Goal: Task Accomplishment & Management: Manage account settings

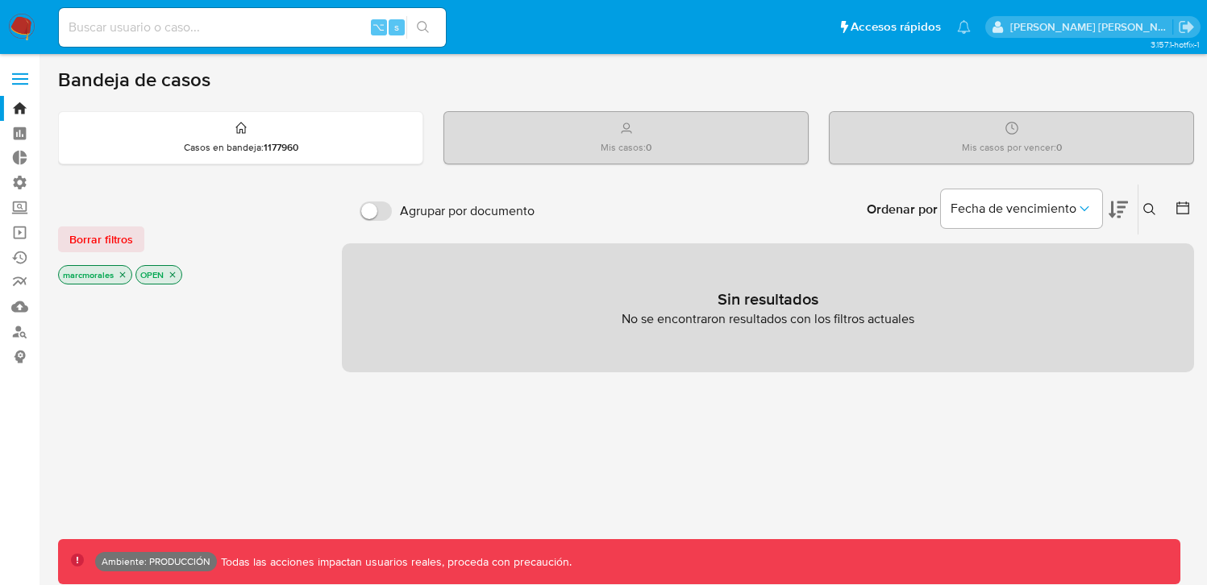
click at [19, 81] on label at bounding box center [20, 79] width 40 height 34
click at [0, 0] on input "checkbox" at bounding box center [0, 0] width 0 height 0
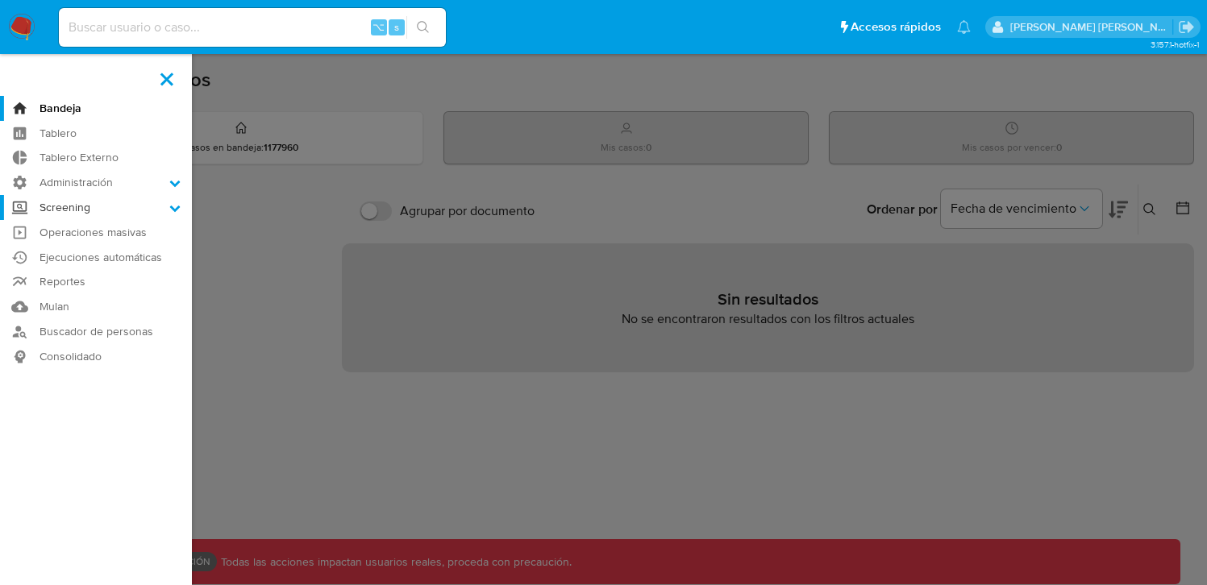
click at [173, 215] on label "Screening" at bounding box center [96, 207] width 192 height 25
click at [0, 0] on input "Screening" at bounding box center [0, 0] width 0 height 0
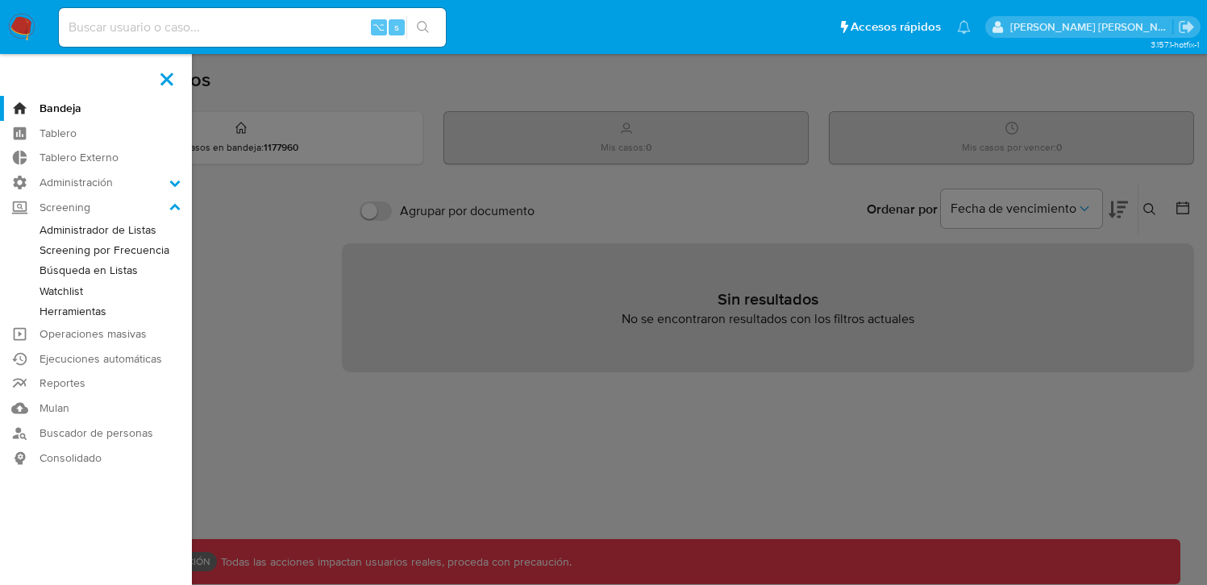
click at [109, 250] on link "Screening por Frecuencia" at bounding box center [96, 250] width 192 height 20
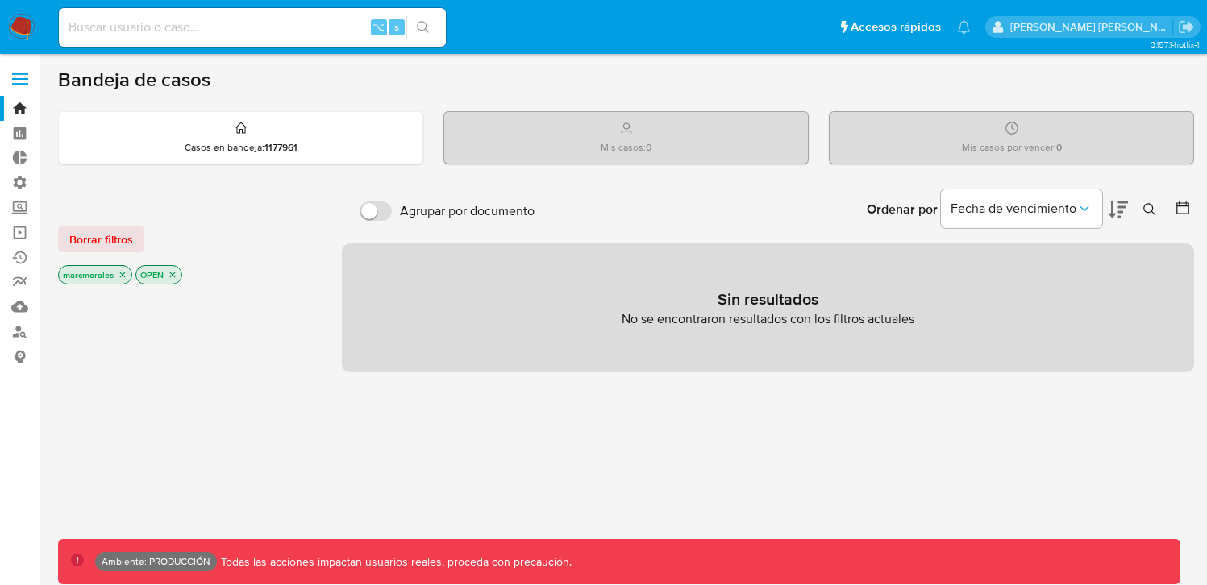
click at [4, 76] on label at bounding box center [20, 79] width 40 height 34
click at [0, 0] on input "checkbox" at bounding box center [0, 0] width 0 height 0
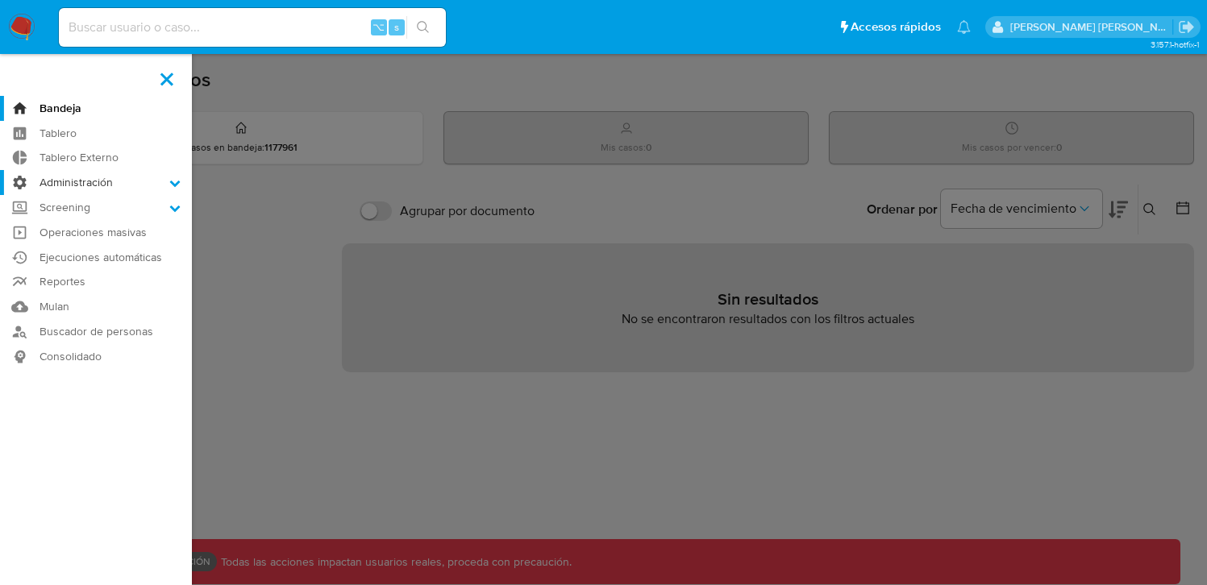
click at [169, 184] on icon at bounding box center [174, 182] width 11 height 11
click at [0, 0] on input "Administración" at bounding box center [0, 0] width 0 height 0
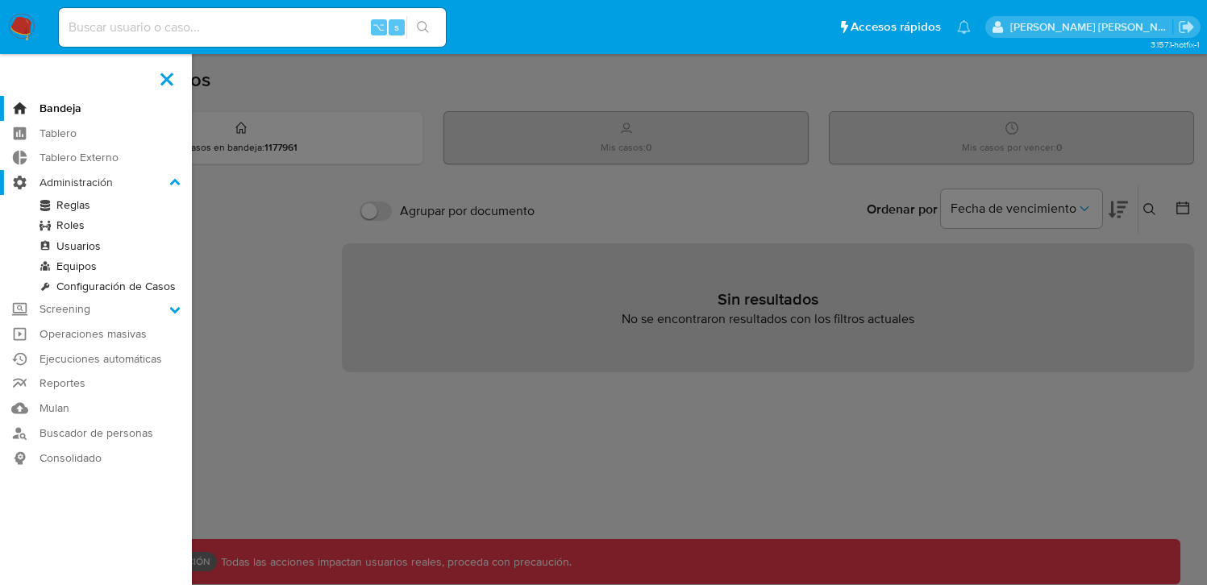
click at [169, 184] on icon at bounding box center [174, 182] width 11 height 11
click at [0, 0] on input "Administración" at bounding box center [0, 0] width 0 height 0
click at [176, 185] on icon at bounding box center [174, 182] width 11 height 11
click at [0, 0] on input "Administración" at bounding box center [0, 0] width 0 height 0
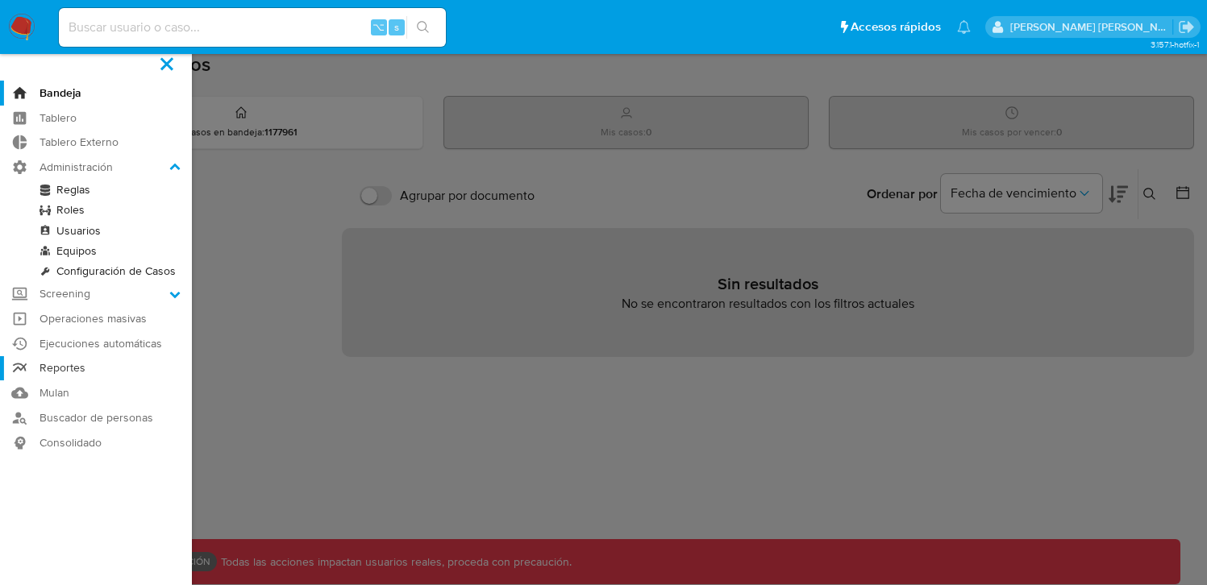
scroll to position [16, 0]
click at [89, 233] on link "Usuarios" at bounding box center [96, 230] width 192 height 20
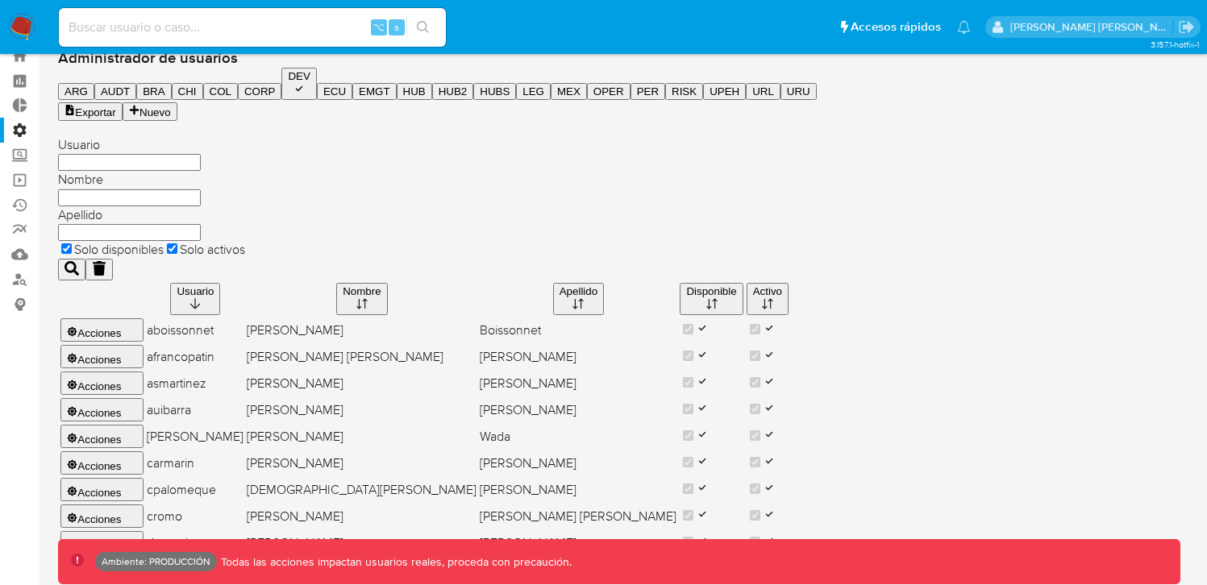
scroll to position [143, 0]
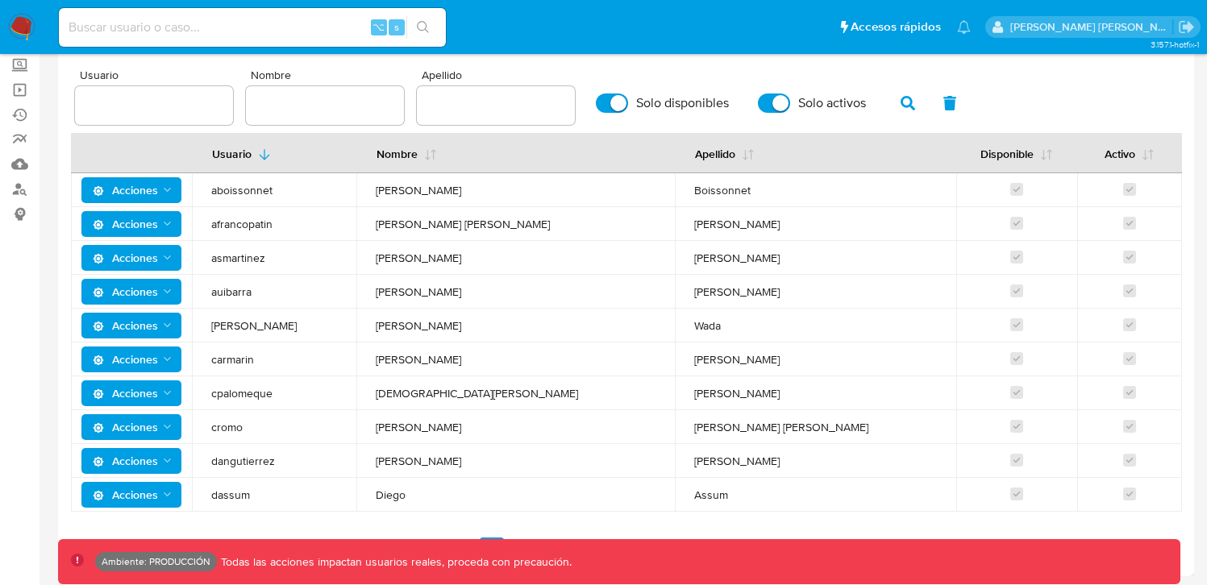
click at [116, 106] on input "text" at bounding box center [154, 105] width 158 height 21
type input "marcmorales"
click at [292, 422] on span "cromo" at bounding box center [274, 427] width 126 height 15
click at [901, 100] on icon "button" at bounding box center [908, 103] width 15 height 15
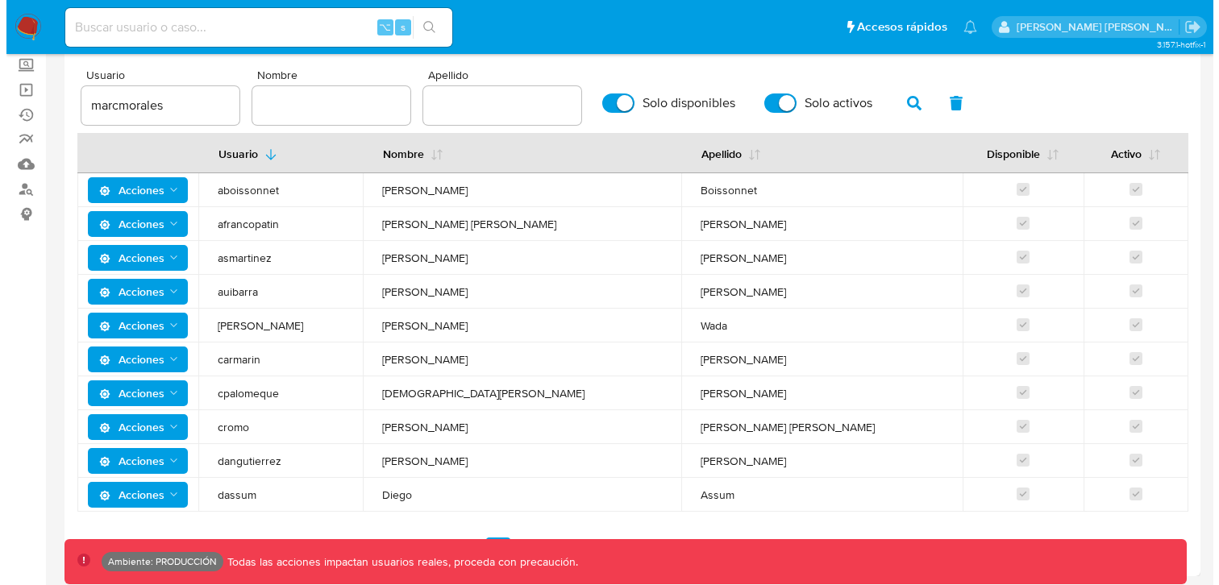
scroll to position [6, 0]
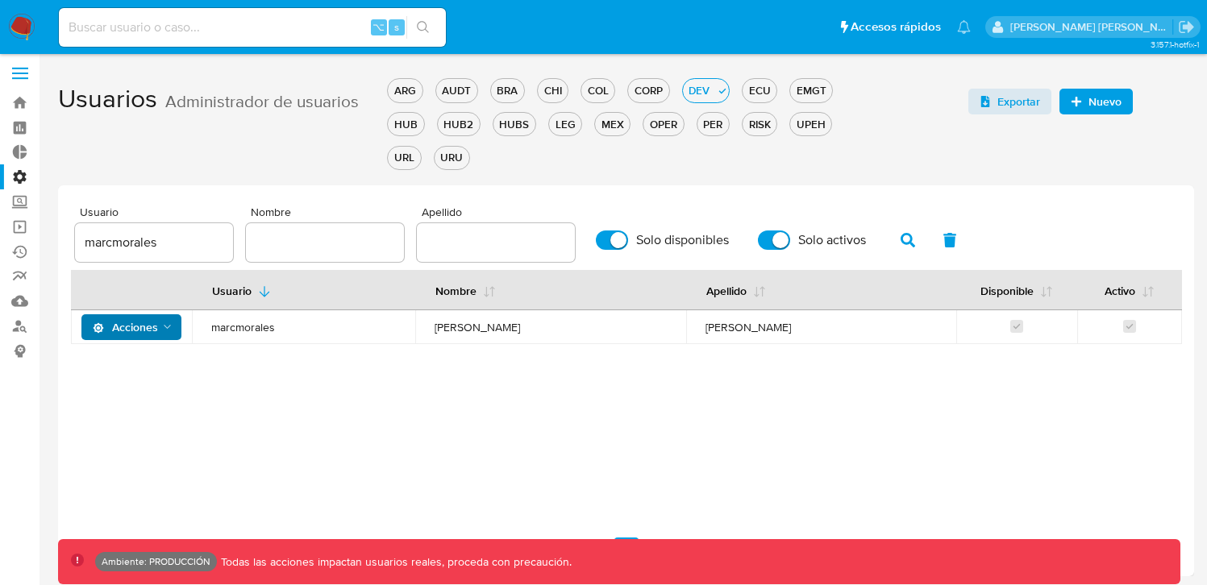
click at [155, 326] on span "Acciones" at bounding box center [125, 327] width 65 height 26
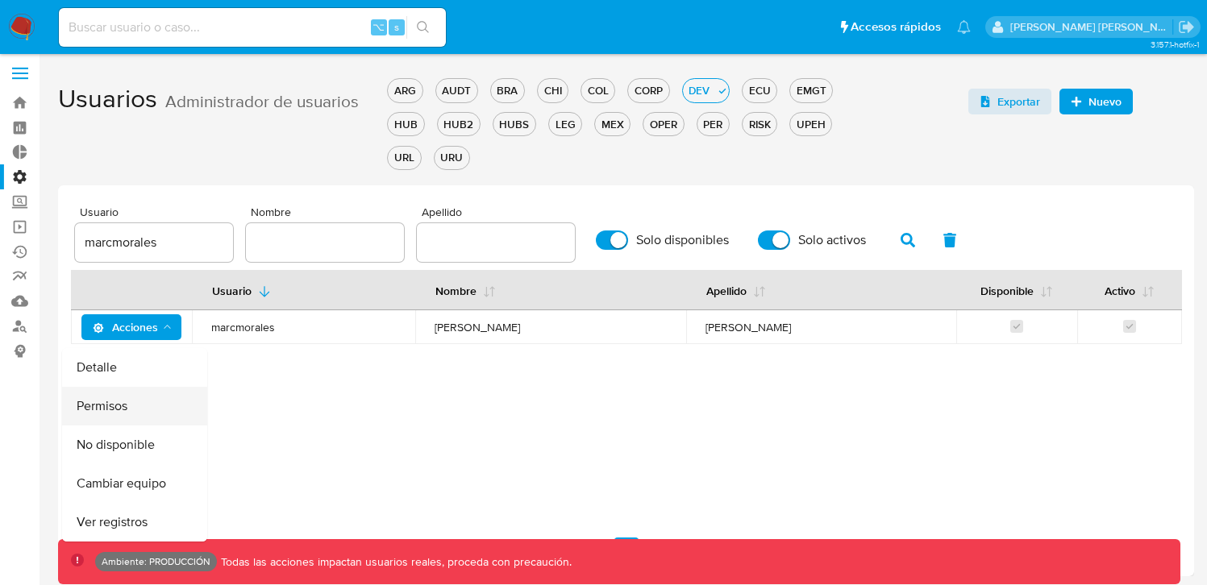
click at [116, 404] on button "Permisos" at bounding box center [134, 406] width 145 height 39
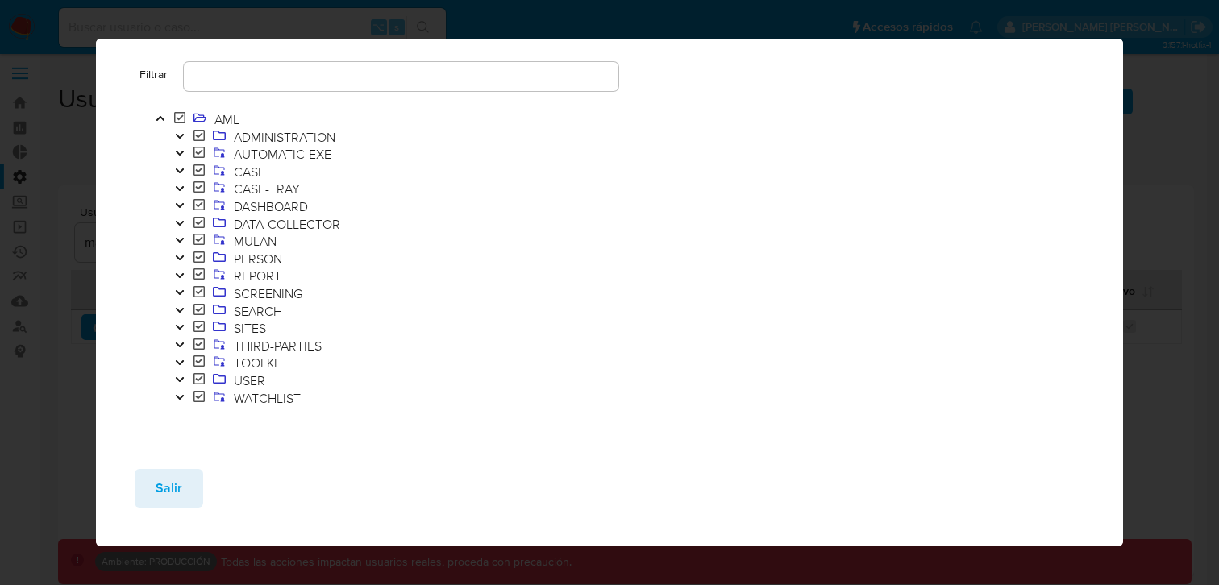
scroll to position [0, 0]
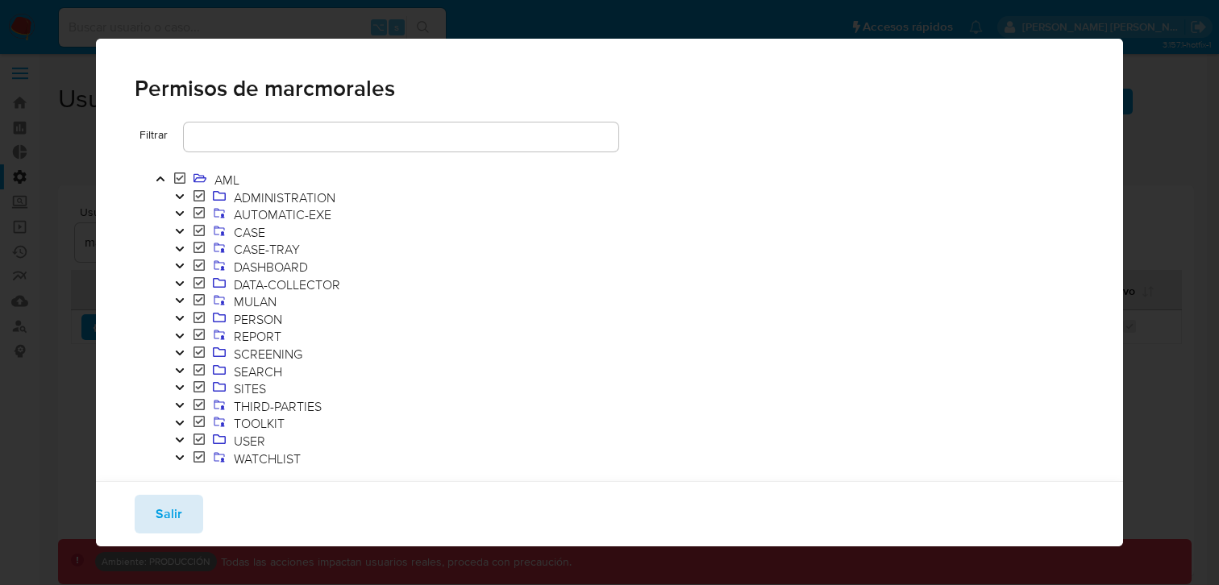
click at [173, 518] on span "Salir" at bounding box center [169, 514] width 27 height 35
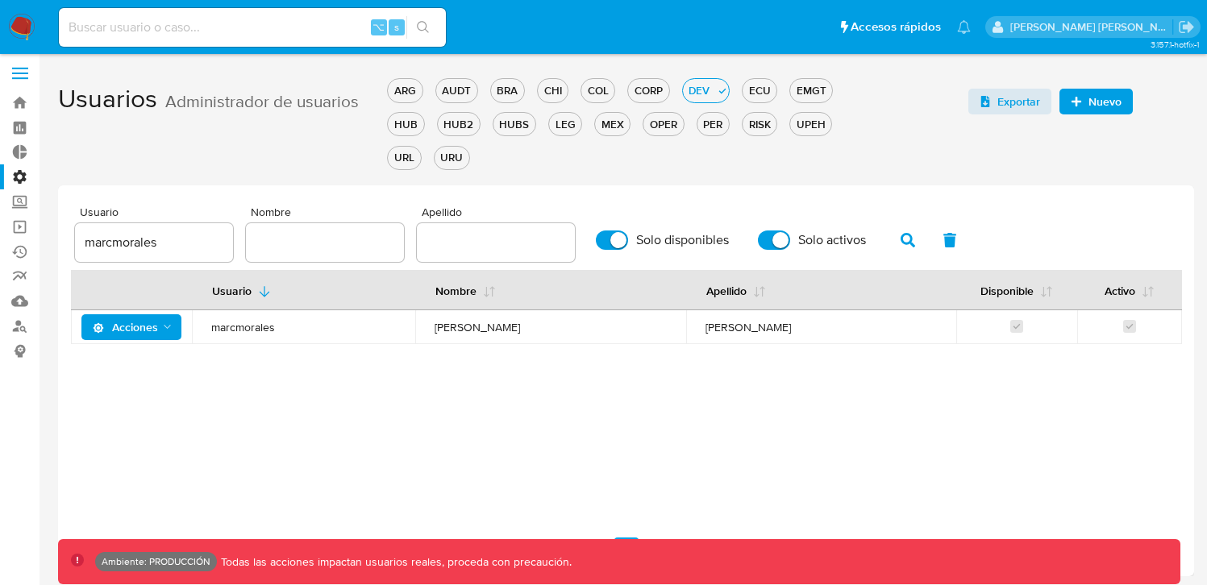
click at [142, 323] on span "Acciones" at bounding box center [125, 327] width 65 height 26
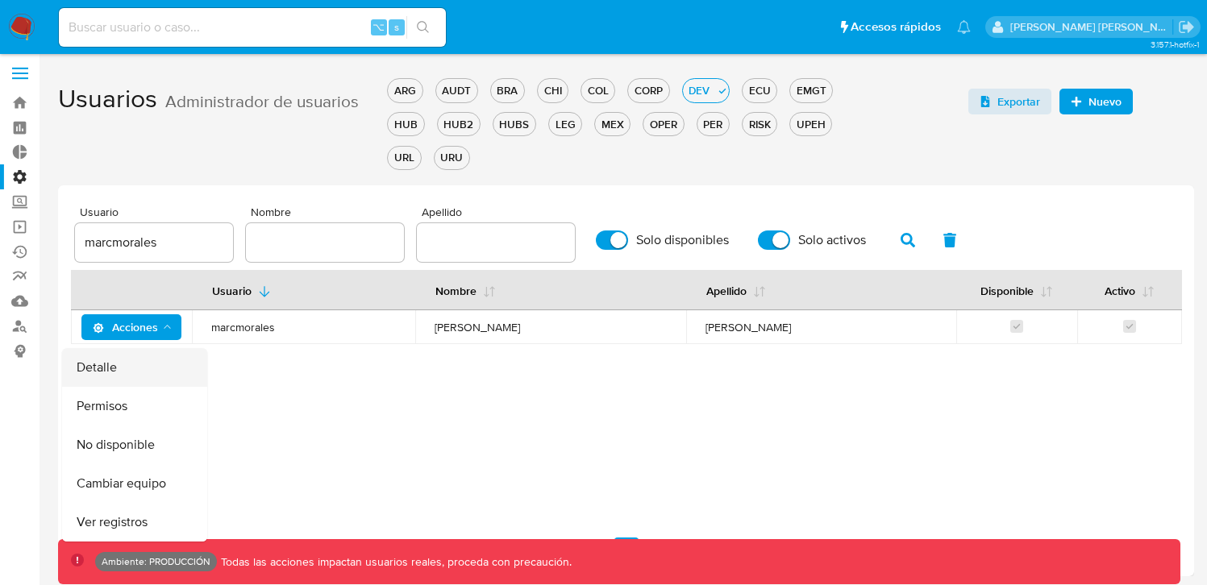
click at [108, 370] on button "Detalle" at bounding box center [134, 367] width 145 height 39
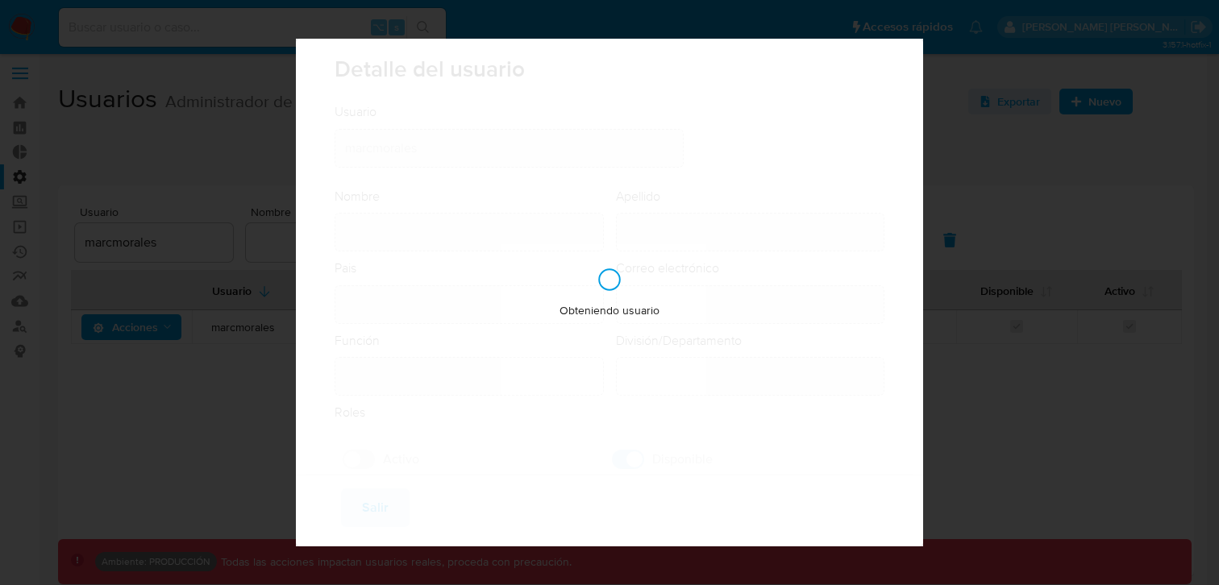
type input "Marco Ezequiel"
type input "Morales"
type input "Argentina"
type input "marcoezequiel.morales@mercadolibre.com"
type input "Analista - IT (80001686)"
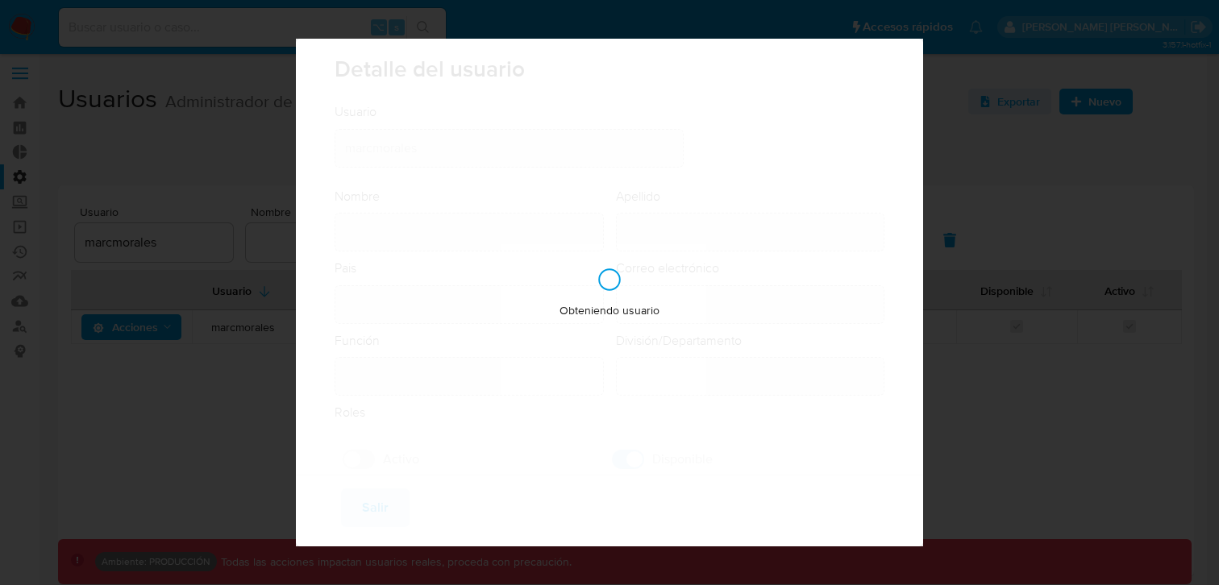
type input "IT IT & Product Risk & Compliance"
checkbox input "true"
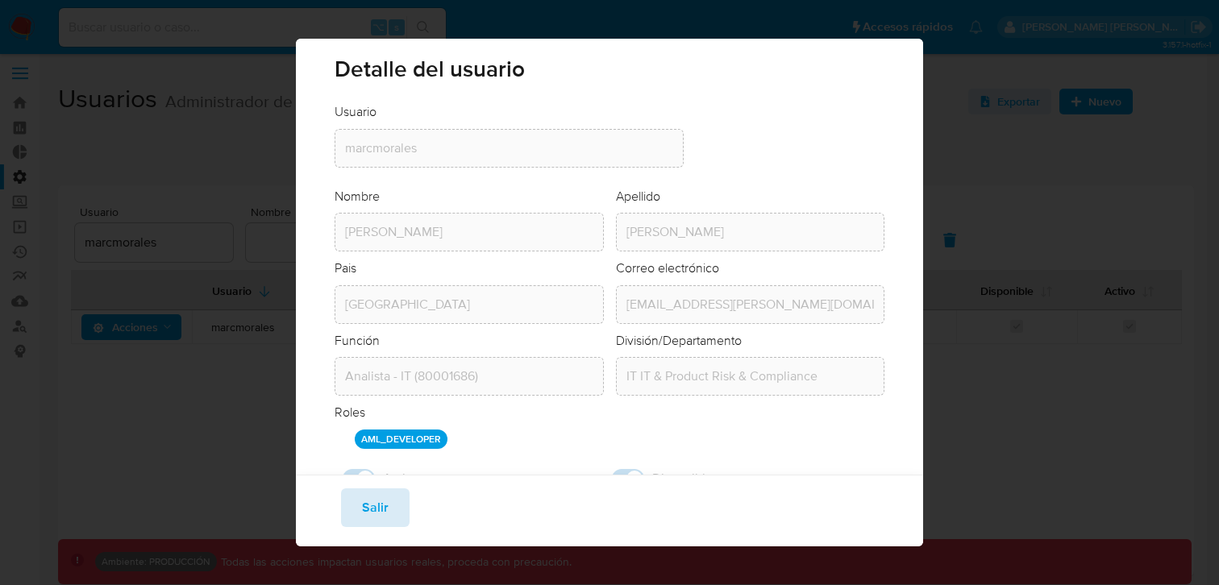
click at [377, 518] on span "Salir" at bounding box center [375, 507] width 27 height 35
checkbox input "false"
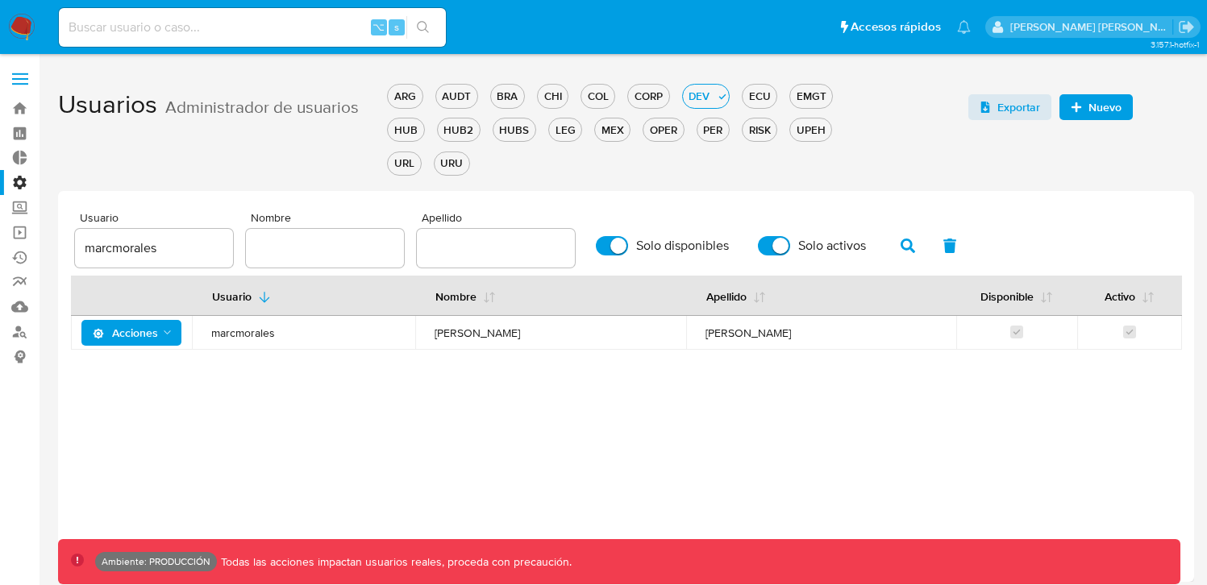
click at [11, 74] on label at bounding box center [20, 79] width 40 height 34
click at [0, 0] on input "checkbox" at bounding box center [0, 0] width 0 height 0
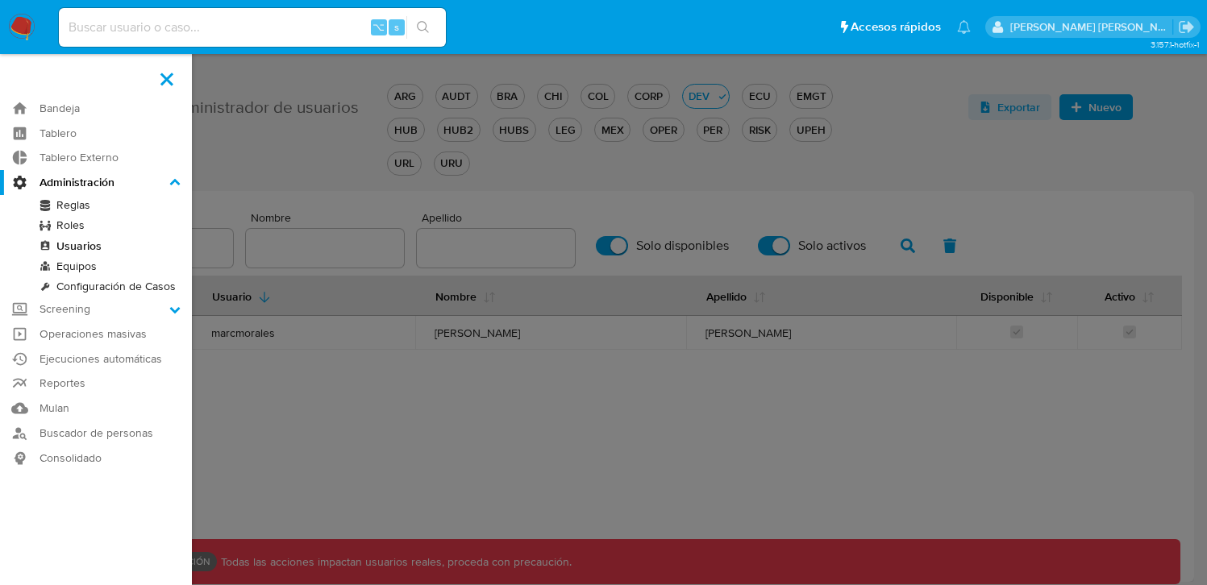
click at [78, 210] on link "Reglas" at bounding box center [96, 205] width 192 height 20
